Goal: Consume media (video, audio): Consume media (video, audio)

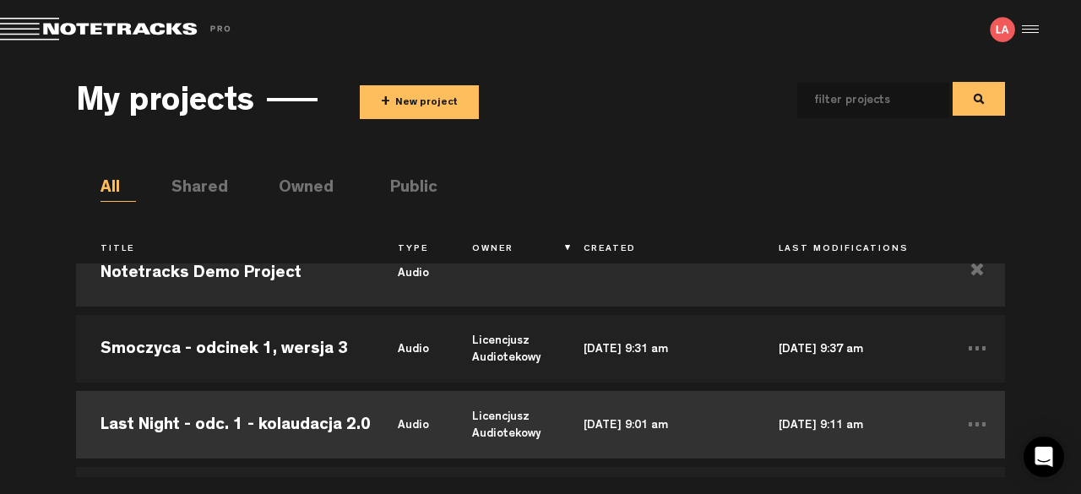
scroll to position [32, 0]
click at [341, 410] on td "Last Night - odc. 1 - kolaudacja 2.0" at bounding box center [224, 426] width 297 height 76
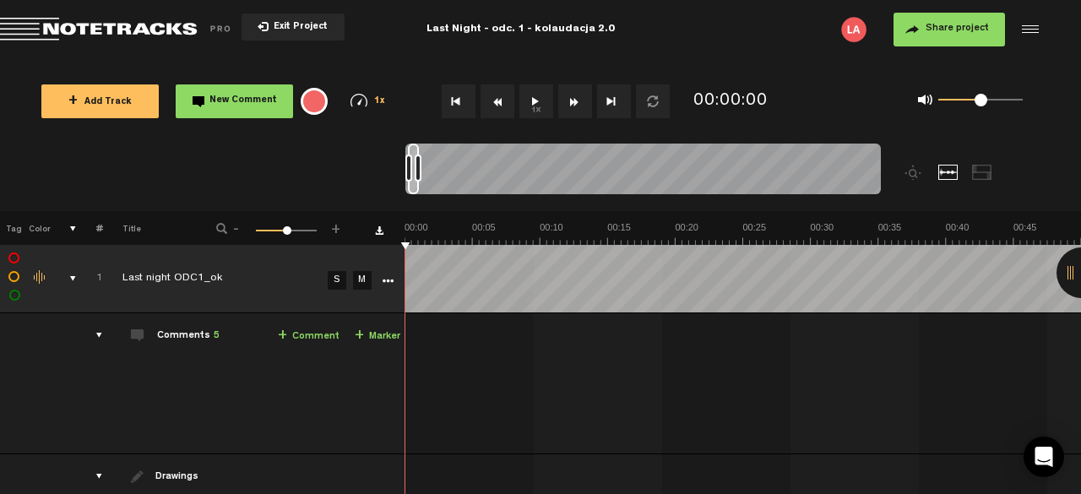
click at [1070, 275] on div at bounding box center [1082, 273] width 51 height 51
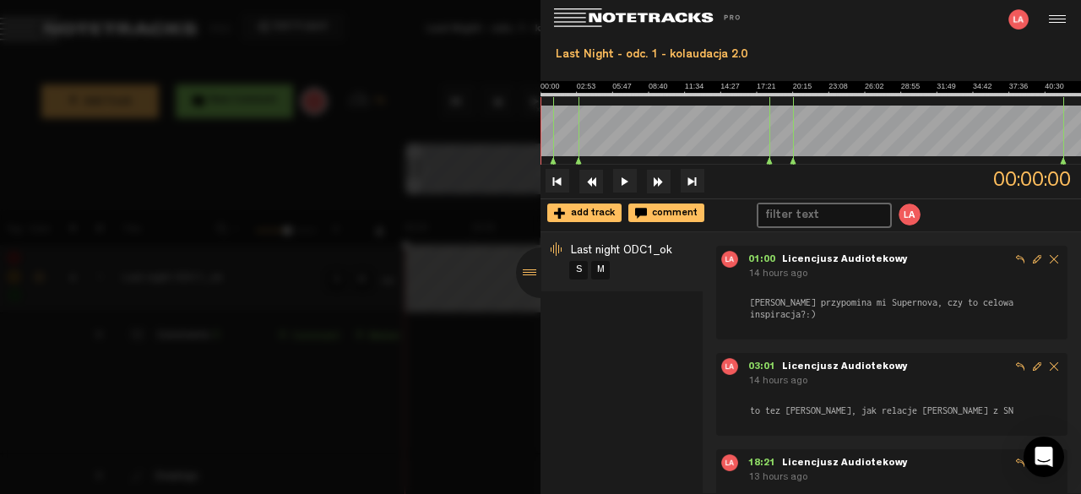
click at [511, 350] on div at bounding box center [540, 247] width 1081 height 494
click at [533, 267] on div at bounding box center [541, 273] width 51 height 51
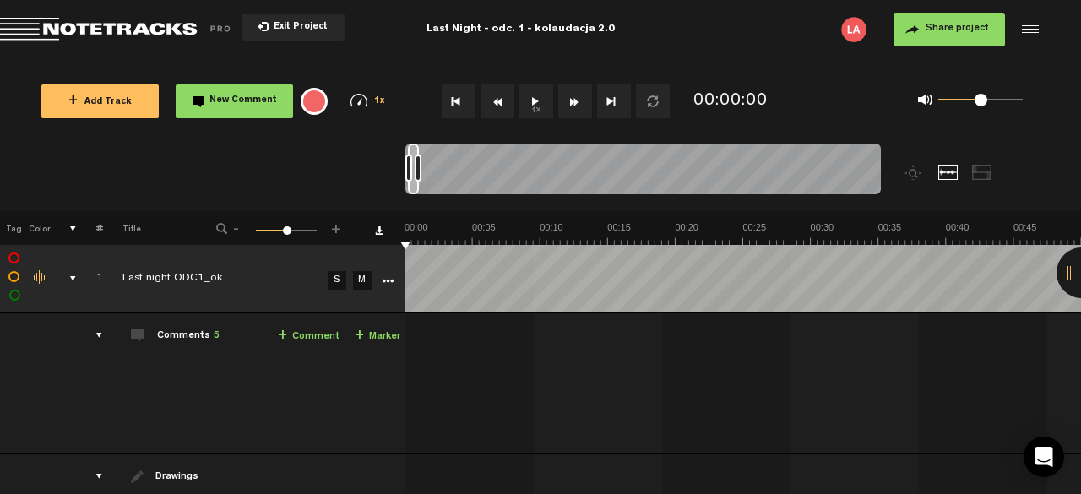
click at [531, 109] on button "1x" at bounding box center [537, 101] width 34 height 34
click at [538, 104] on button "1x" at bounding box center [537, 101] width 34 height 34
click at [1068, 274] on div at bounding box center [1082, 273] width 51 height 51
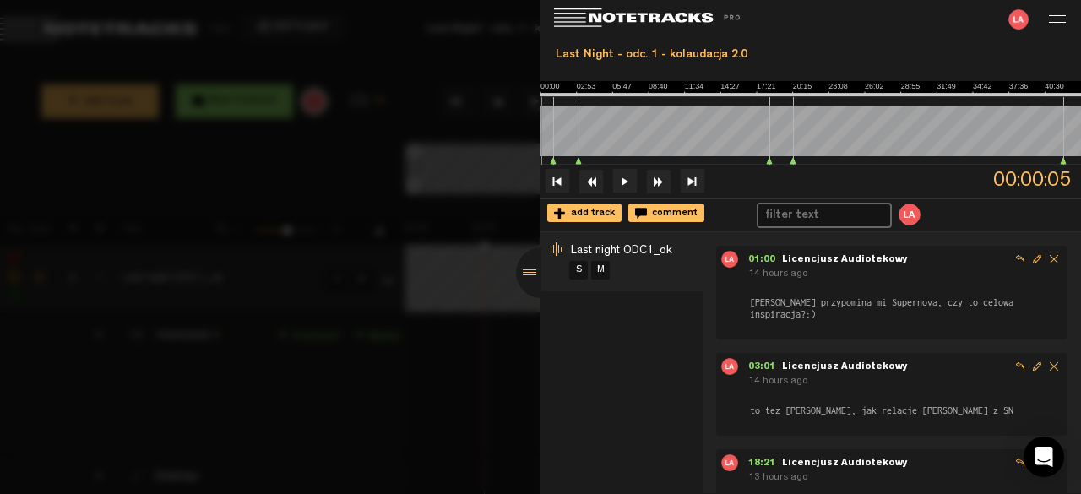
click at [493, 408] on div at bounding box center [540, 247] width 1081 height 494
click at [531, 276] on div at bounding box center [541, 273] width 51 height 51
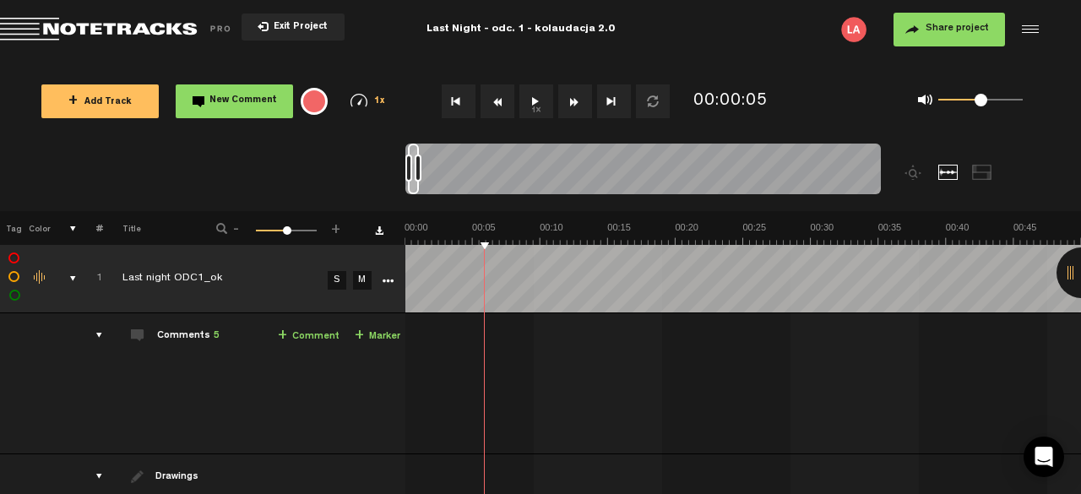
click at [576, 106] on button "Fast Forward" at bounding box center [575, 101] width 34 height 34
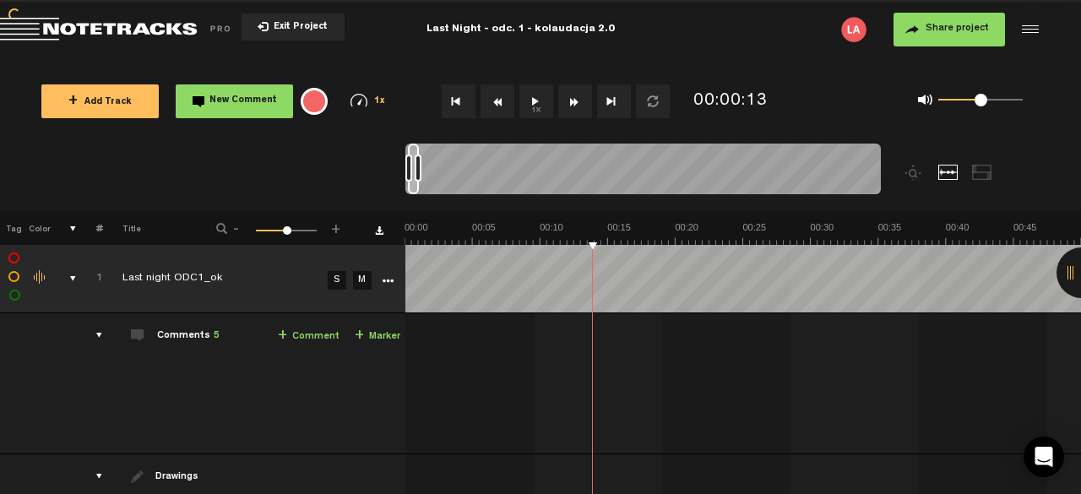
click at [576, 106] on button "Fast Forward" at bounding box center [575, 101] width 34 height 34
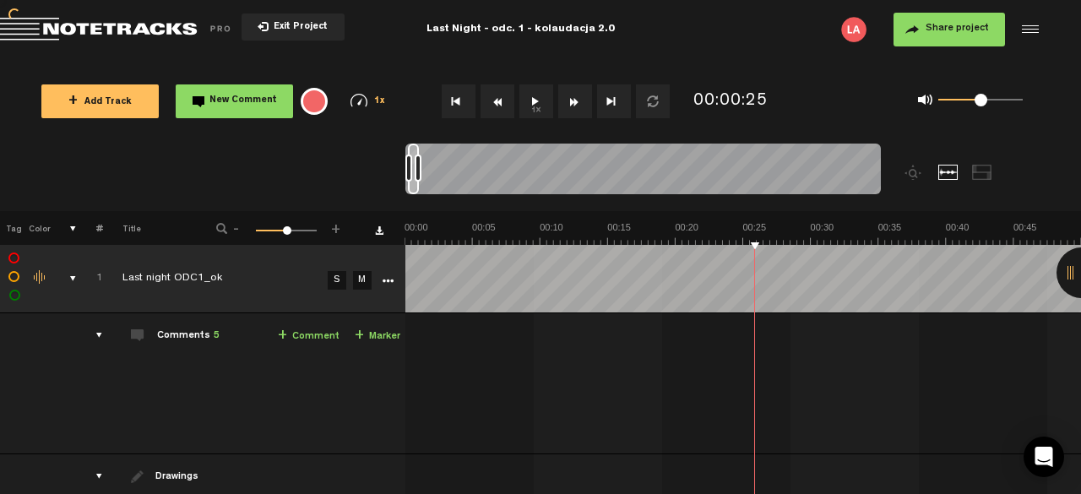
click at [576, 106] on button "Fast Forward" at bounding box center [575, 101] width 34 height 34
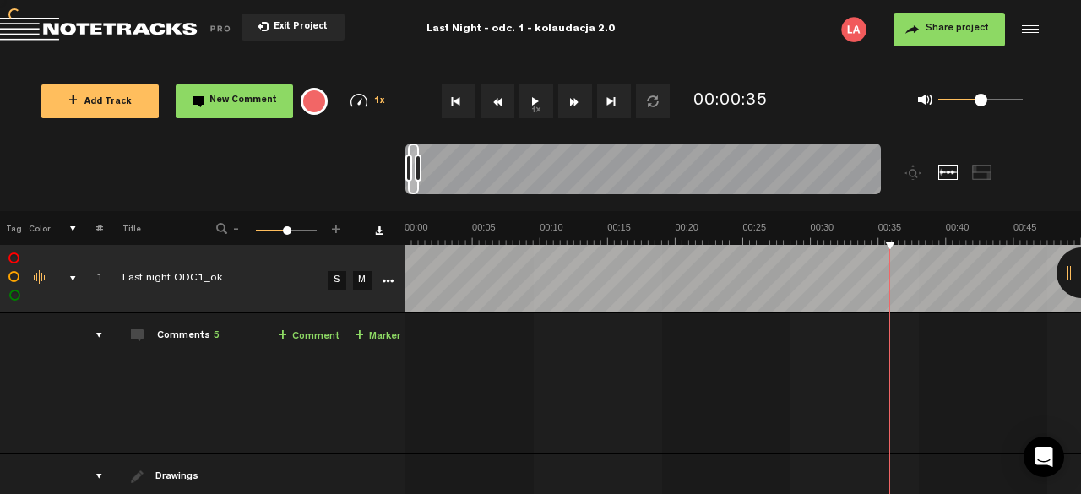
click at [576, 106] on button "Fast Forward" at bounding box center [575, 101] width 34 height 34
click at [577, 107] on button "Fast Forward" at bounding box center [575, 101] width 34 height 34
click at [579, 109] on button "Fast Forward" at bounding box center [575, 101] width 34 height 34
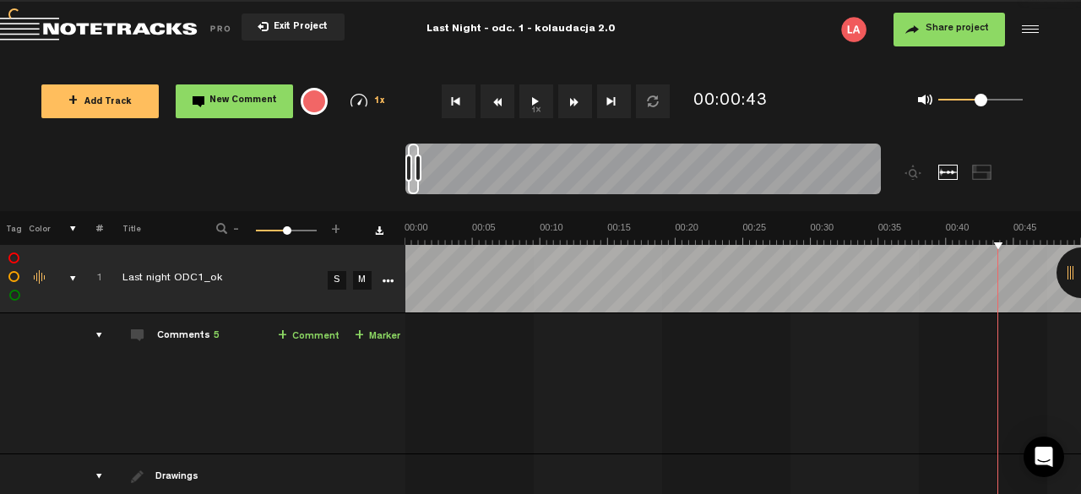
scroll to position [0, 270]
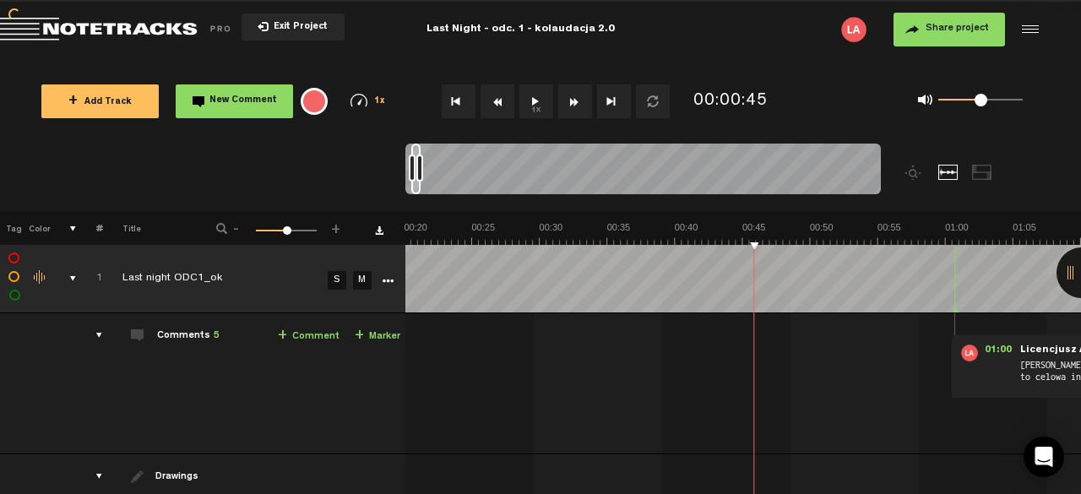
click at [581, 111] on button "Fast Forward" at bounding box center [575, 101] width 34 height 34
click at [582, 111] on button "Fast Forward" at bounding box center [575, 101] width 34 height 34
click at [532, 105] on button "1x" at bounding box center [537, 101] width 34 height 34
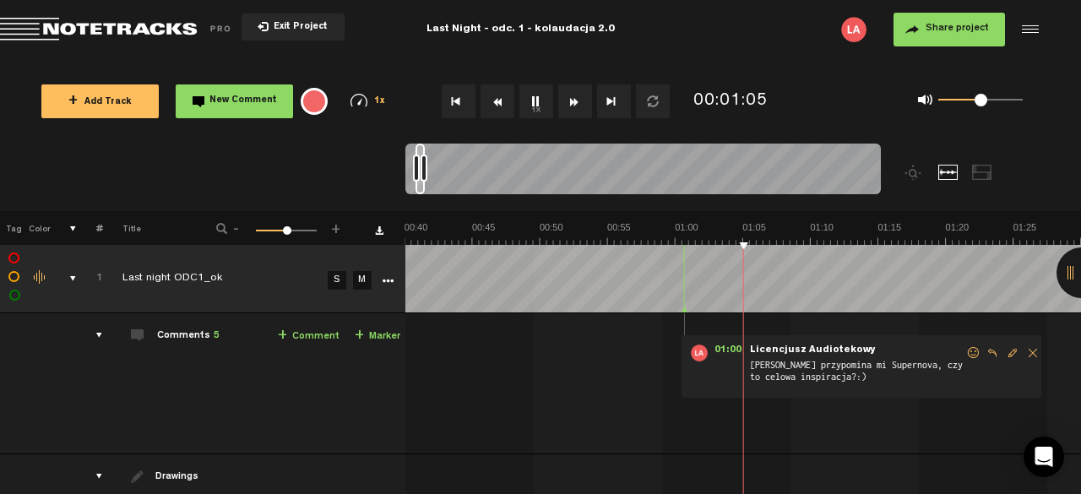
scroll to position [0, 542]
click at [536, 98] on button "1x" at bounding box center [537, 101] width 34 height 34
click at [500, 95] on button "Rewind" at bounding box center [498, 101] width 34 height 34
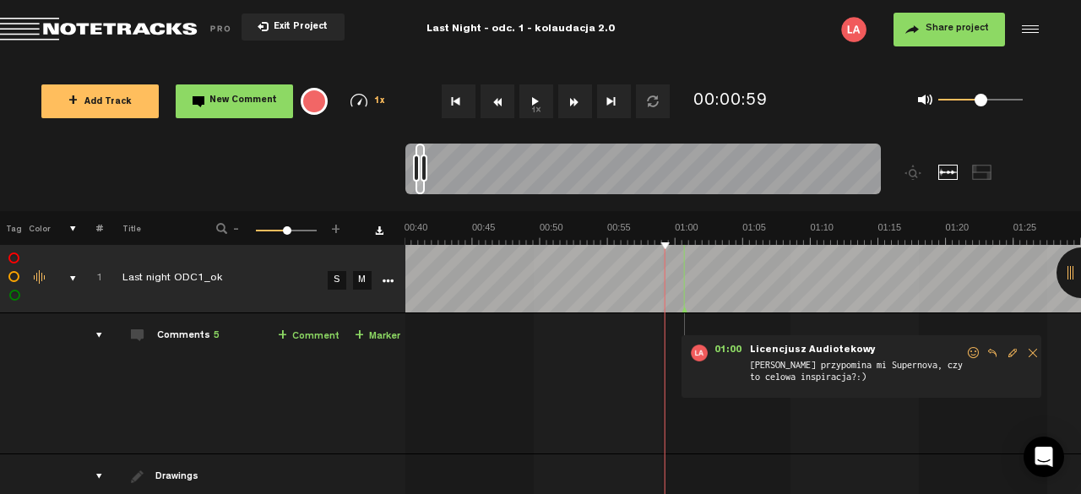
click at [500, 95] on button "Rewind" at bounding box center [498, 101] width 34 height 34
click at [534, 101] on button "1x" at bounding box center [537, 101] width 34 height 34
click at [540, 99] on button "1x" at bounding box center [537, 101] width 34 height 34
click at [1071, 275] on div at bounding box center [1082, 273] width 51 height 51
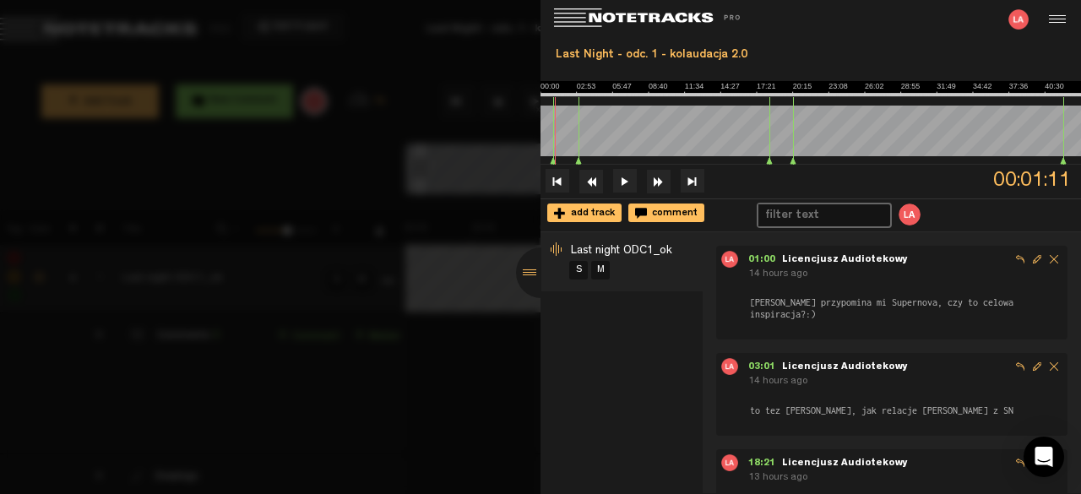
scroll to position [84, 0]
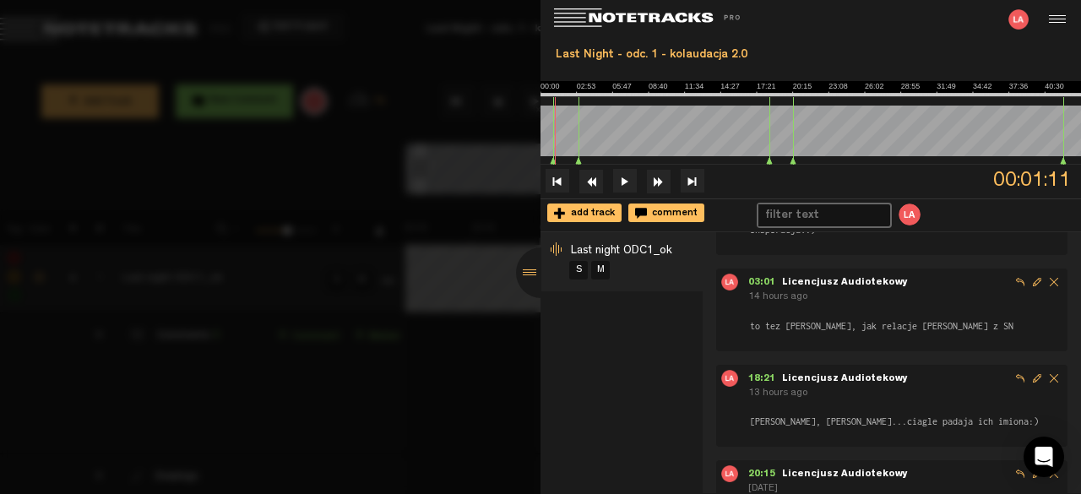
click at [476, 280] on div at bounding box center [540, 247] width 1081 height 494
click at [531, 271] on div at bounding box center [541, 273] width 51 height 51
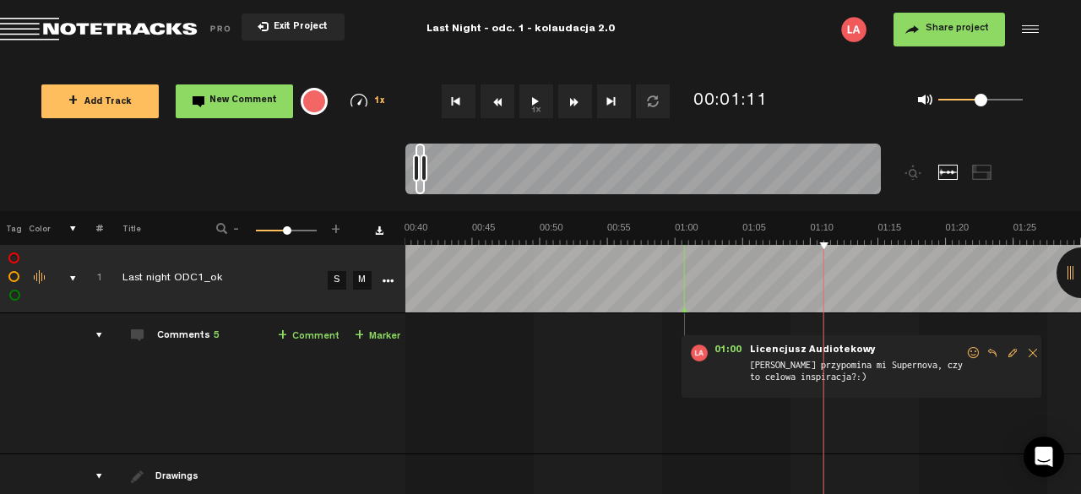
click at [573, 107] on button "Fast Forward" at bounding box center [575, 101] width 34 height 34
click at [571, 96] on button "Fast Forward" at bounding box center [575, 101] width 34 height 34
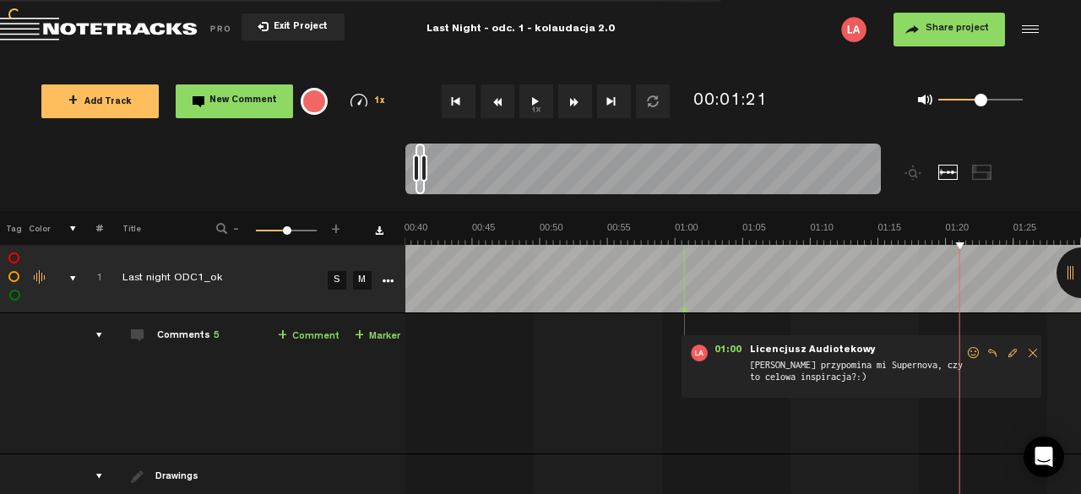
click at [571, 96] on button "Fast Forward" at bounding box center [575, 101] width 34 height 34
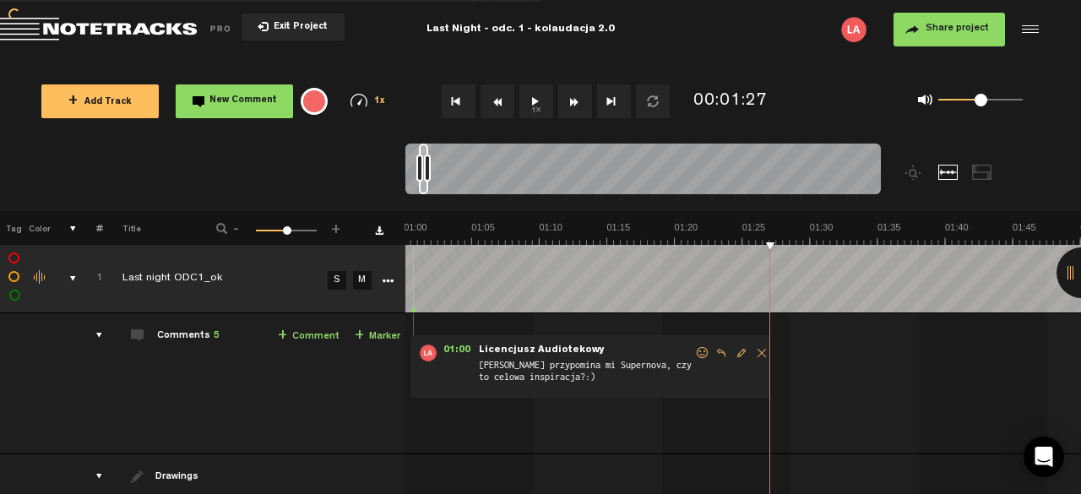
scroll to position [0, 813]
click at [571, 96] on button "Fast Forward" at bounding box center [575, 101] width 34 height 34
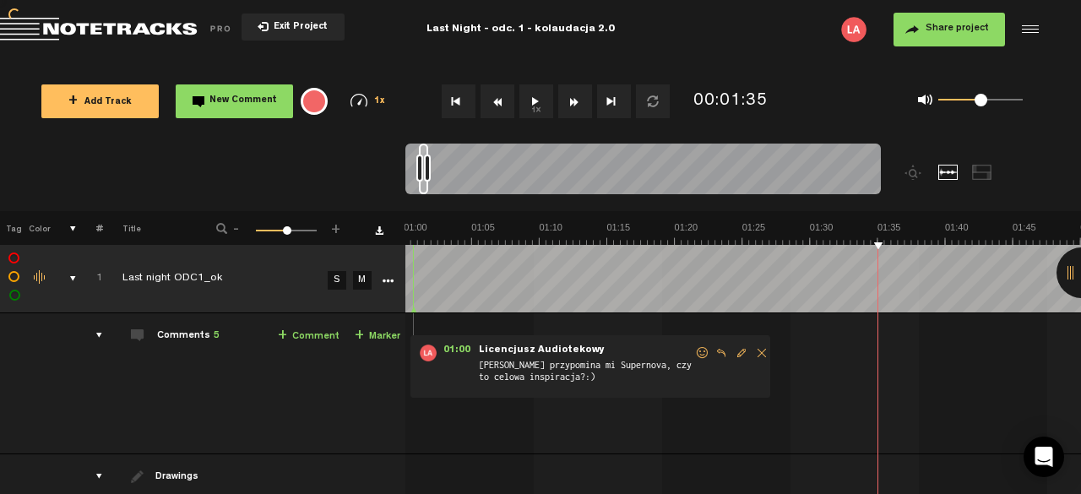
click at [571, 96] on button "Fast Forward" at bounding box center [575, 101] width 34 height 34
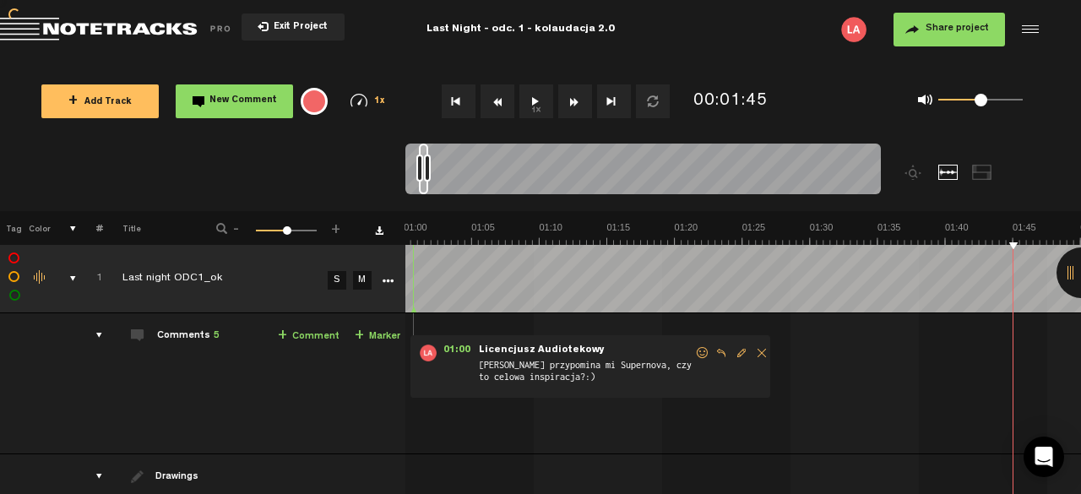
click at [571, 96] on button "Fast Forward" at bounding box center [575, 101] width 34 height 34
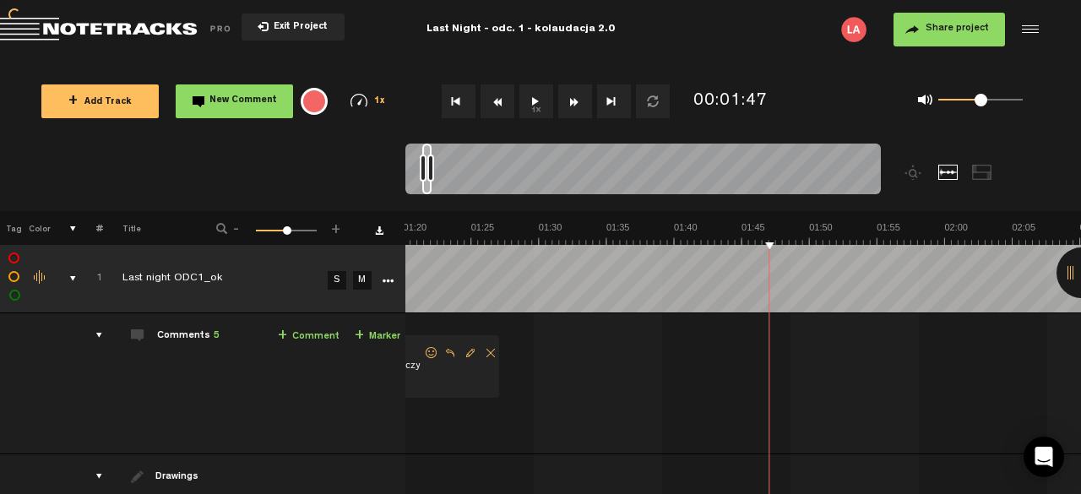
scroll to position [0, 1083]
click at [571, 96] on button "Fast Forward" at bounding box center [575, 101] width 34 height 34
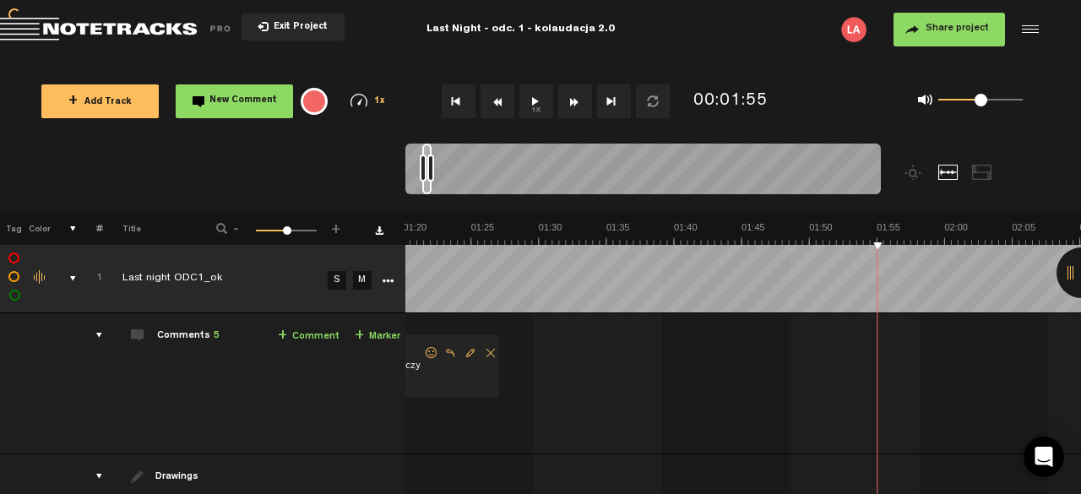
click at [571, 96] on button "Fast Forward" at bounding box center [575, 101] width 34 height 34
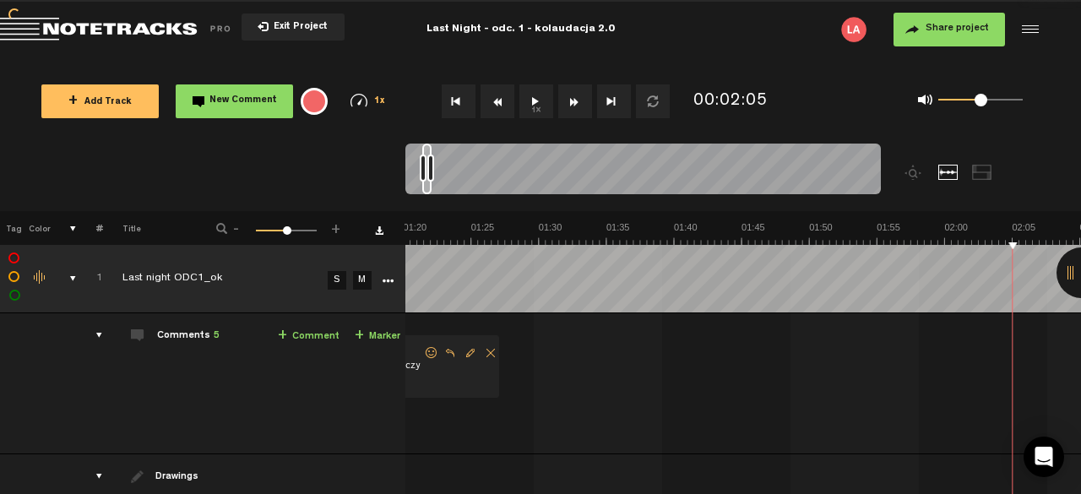
click at [571, 96] on button "Fast Forward" at bounding box center [575, 101] width 34 height 34
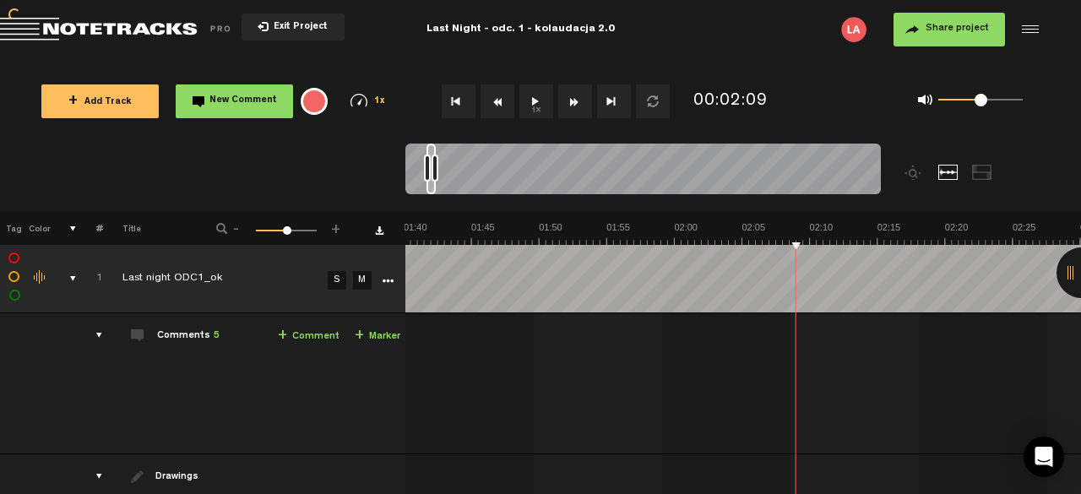
click at [571, 96] on button "Fast Forward" at bounding box center [575, 101] width 34 height 34
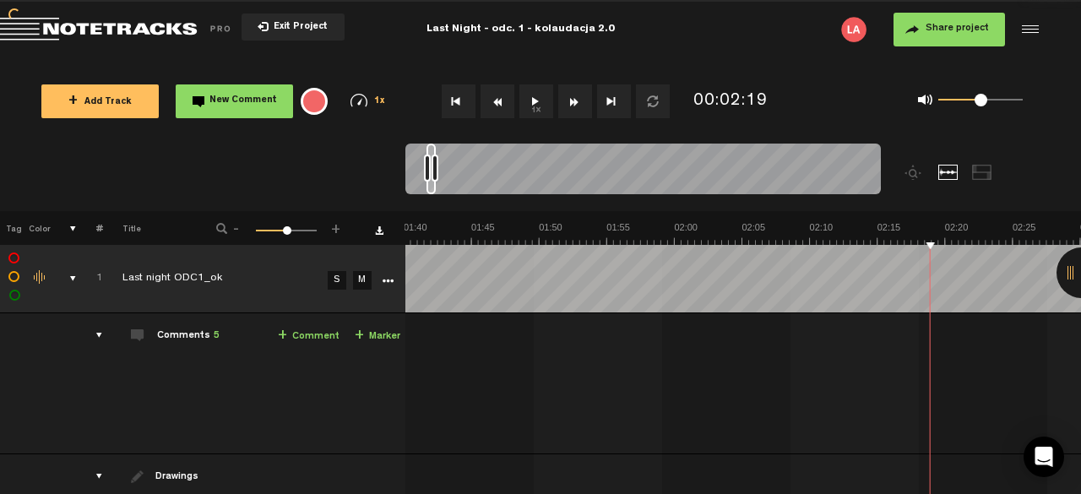
click at [571, 96] on button "Fast Forward" at bounding box center [575, 101] width 34 height 34
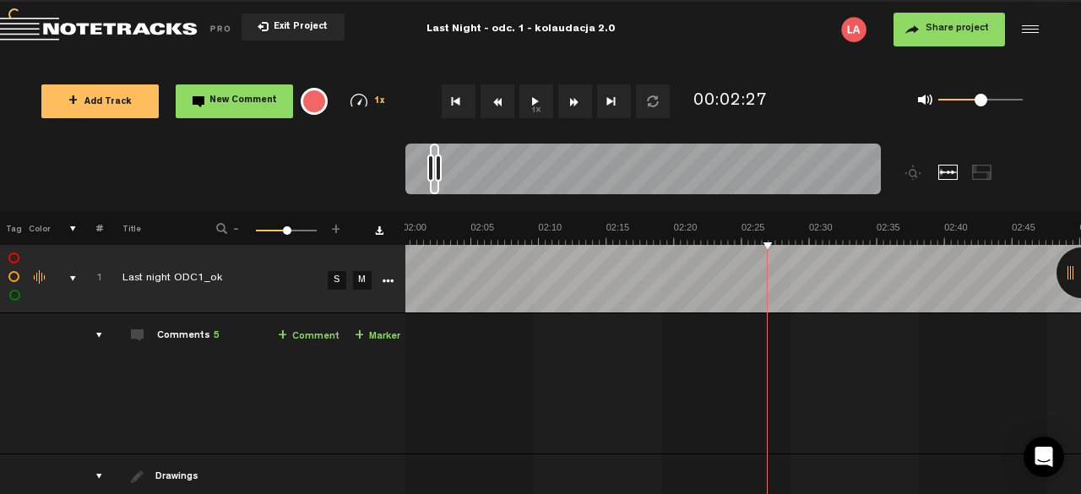
click at [571, 97] on button "Fast Forward" at bounding box center [575, 101] width 34 height 34
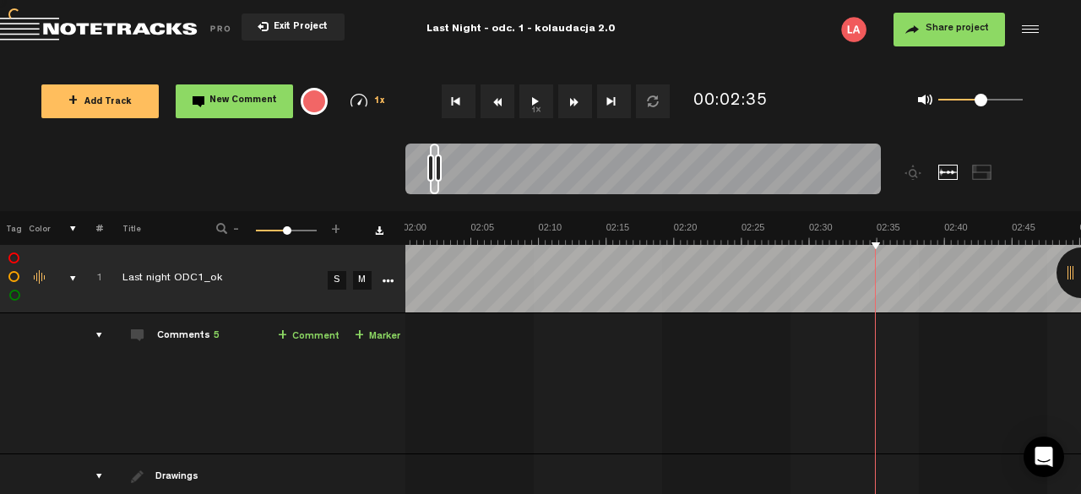
click at [571, 97] on button "Fast Forward" at bounding box center [575, 101] width 34 height 34
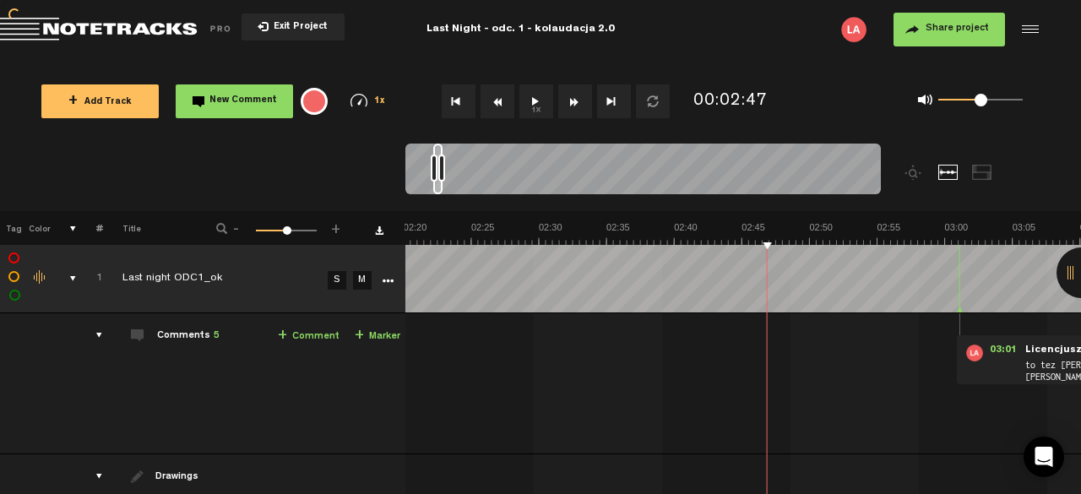
scroll to position [0, 1896]
click at [571, 97] on button "Fast Forward" at bounding box center [575, 101] width 34 height 34
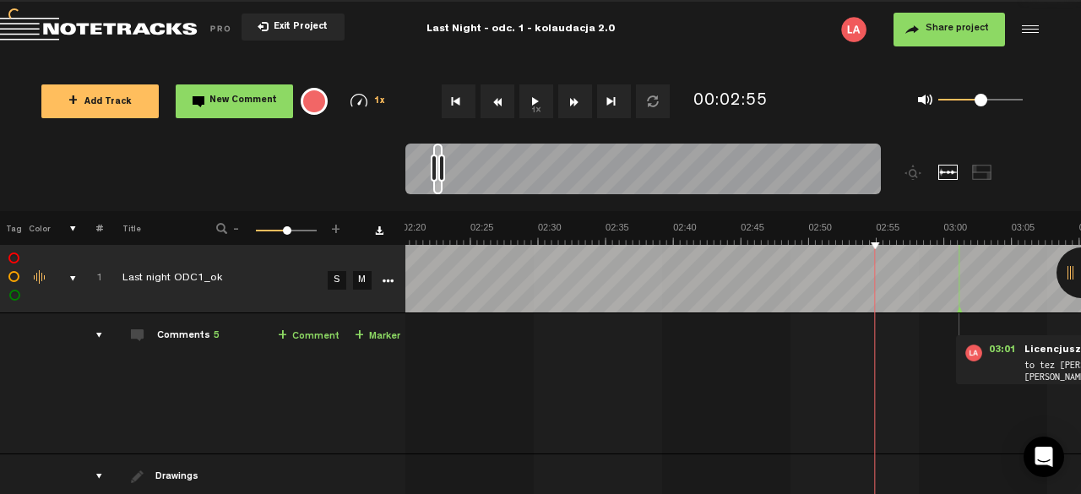
click at [571, 97] on button "Fast Forward" at bounding box center [575, 101] width 34 height 34
click at [540, 105] on button "1x" at bounding box center [537, 101] width 34 height 34
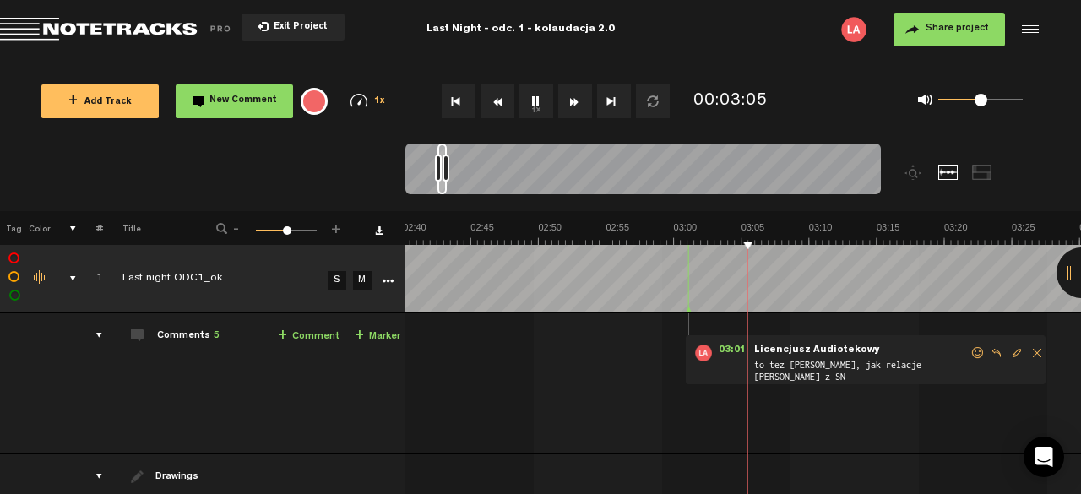
click at [542, 105] on button "1x" at bounding box center [537, 101] width 34 height 34
click at [1073, 276] on div at bounding box center [1082, 273] width 51 height 51
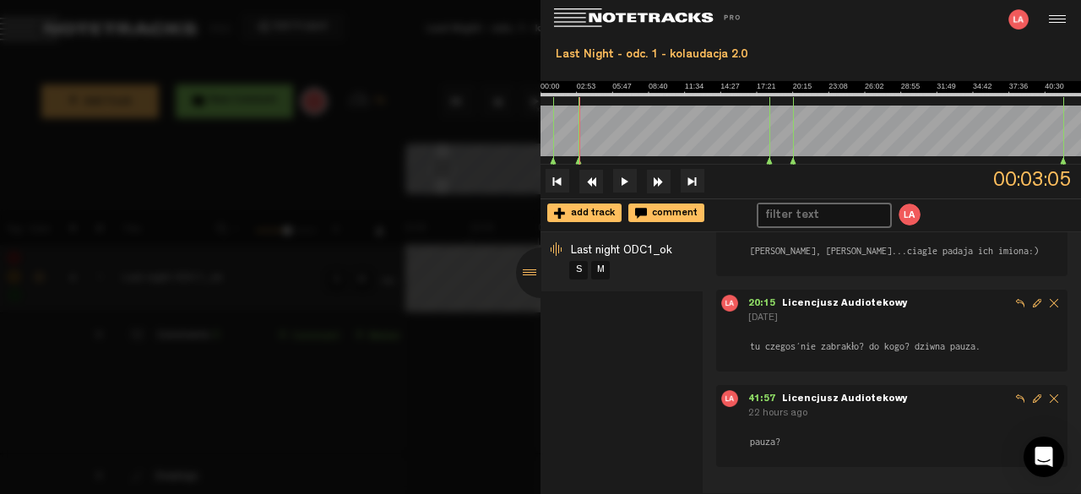
scroll to position [171, 0]
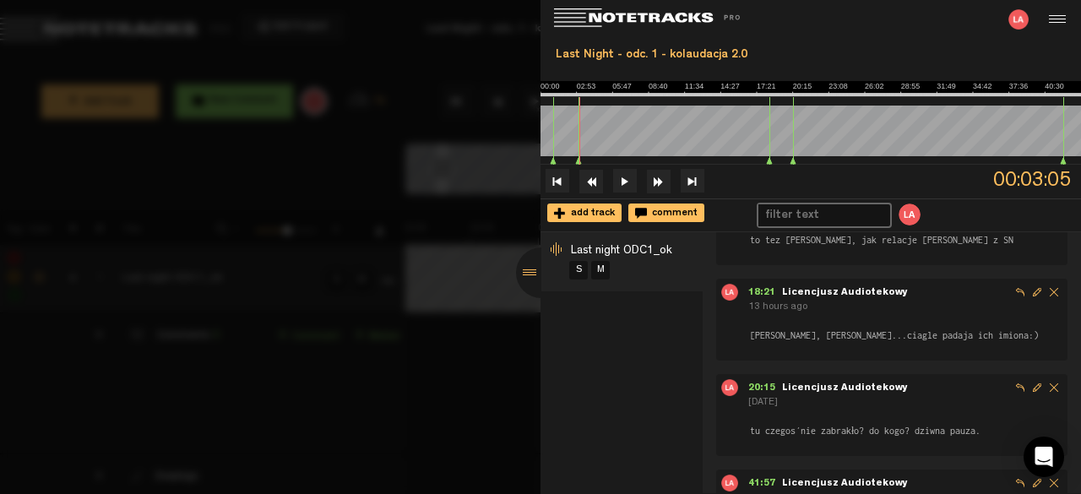
click at [500, 378] on div at bounding box center [540, 247] width 1081 height 494
click at [531, 279] on div at bounding box center [541, 273] width 51 height 51
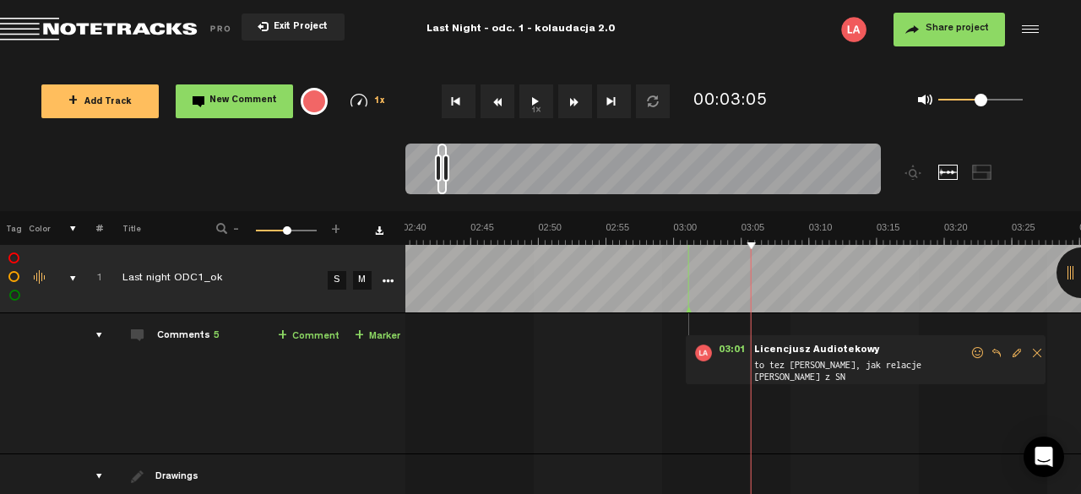
click at [577, 102] on button "Fast Forward" at bounding box center [575, 101] width 34 height 34
click at [1070, 275] on div at bounding box center [1082, 273] width 51 height 51
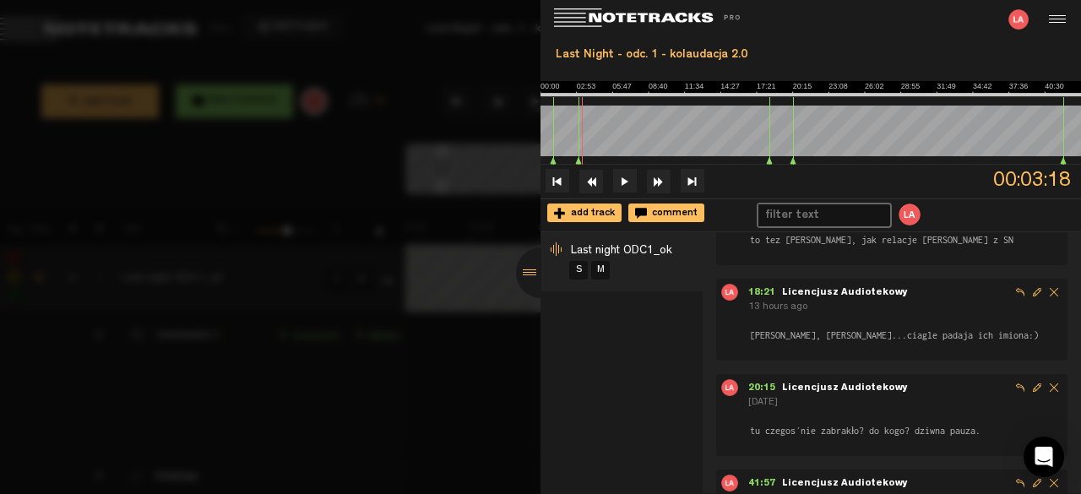
click at [825, 324] on form "[PERSON_NAME], [PERSON_NAME]...ciagle padaja ich imiona:)" at bounding box center [906, 328] width 314 height 27
click at [760, 290] on span "18:21" at bounding box center [766, 293] width 34 height 10
click at [535, 266] on div at bounding box center [541, 273] width 51 height 51
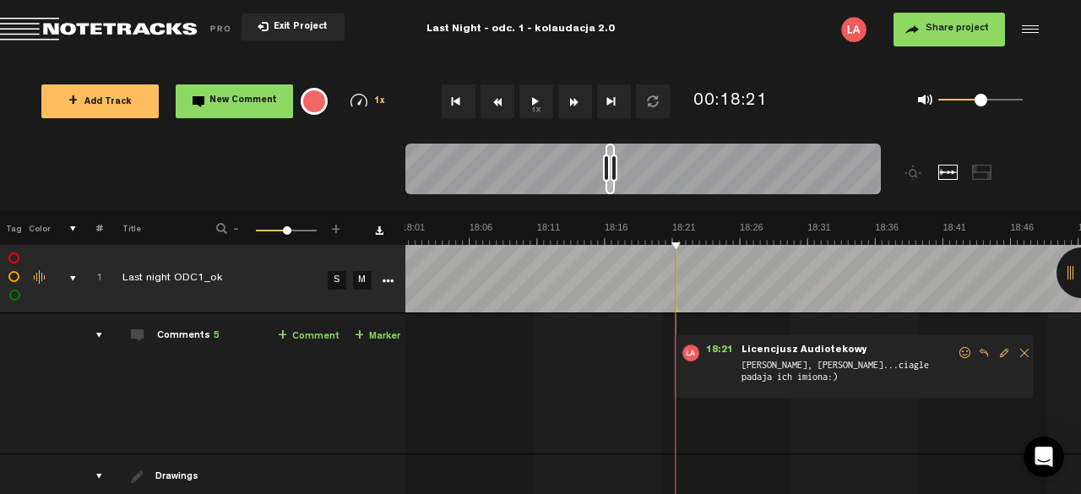
click at [545, 108] on button "1x" at bounding box center [537, 101] width 34 height 34
click at [537, 101] on button "1x" at bounding box center [537, 101] width 34 height 34
click at [536, 102] on button "1x" at bounding box center [537, 101] width 34 height 34
